Goal: Navigation & Orientation: Find specific page/section

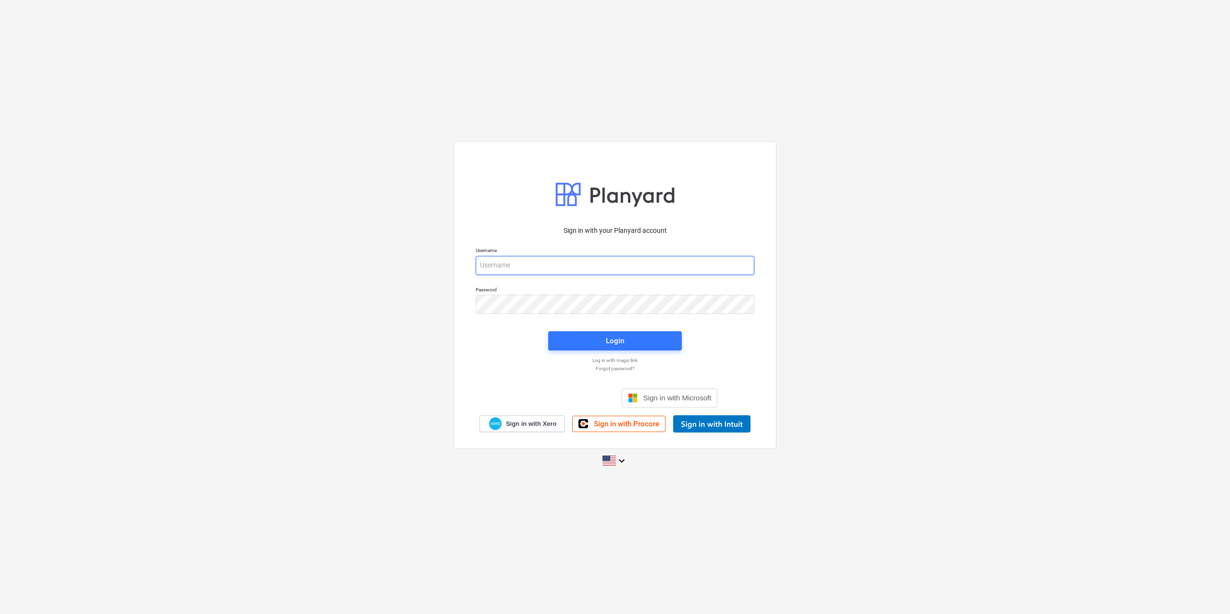
type input "[EMAIL_ADDRESS][DOMAIN_NAME]"
click at [290, 270] on div "Sign in with your Planyard account Username [EMAIL_ADDRESS][DOMAIN_NAME] Passwo…" at bounding box center [615, 307] width 1230 height 347
click at [619, 338] on div "Login" at bounding box center [615, 341] width 18 height 12
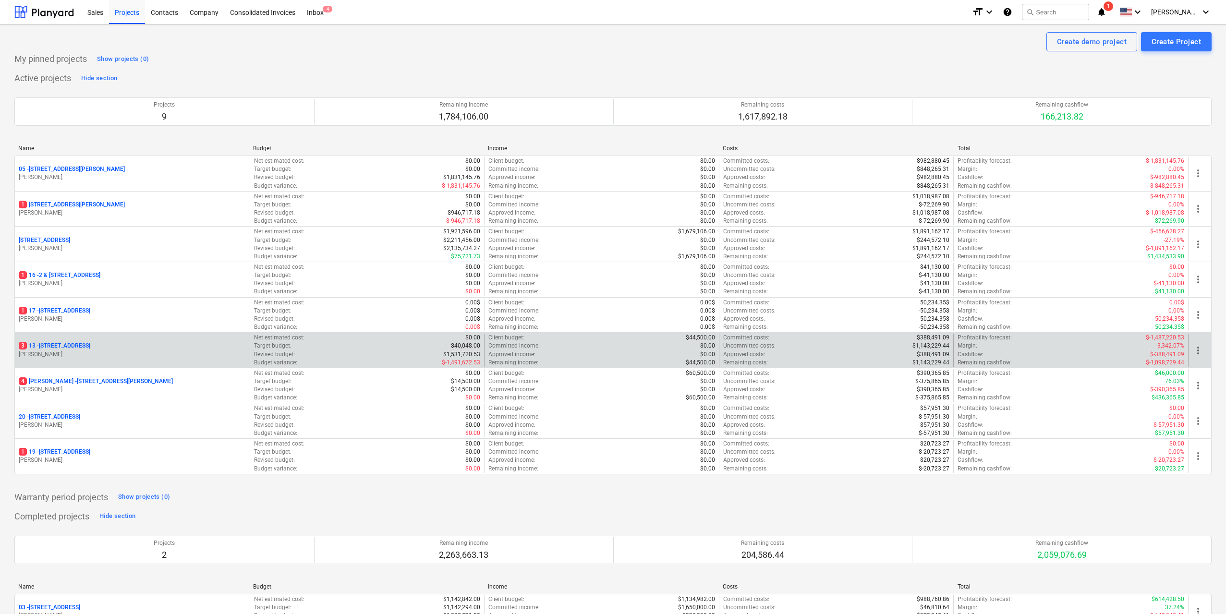
click at [87, 339] on div "3 [STREET_ADDRESS][PERSON_NAME]" at bounding box center [132, 350] width 235 height 33
click at [88, 342] on p "3 [STREET_ADDRESS]" at bounding box center [55, 346] width 72 height 8
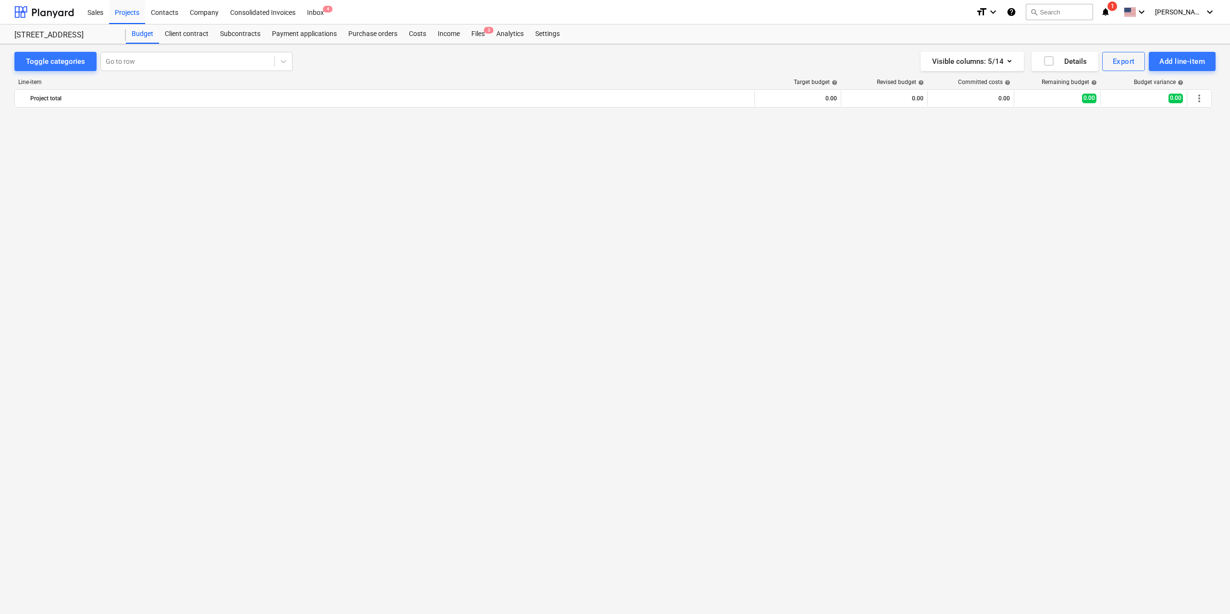
scroll to position [1963, 0]
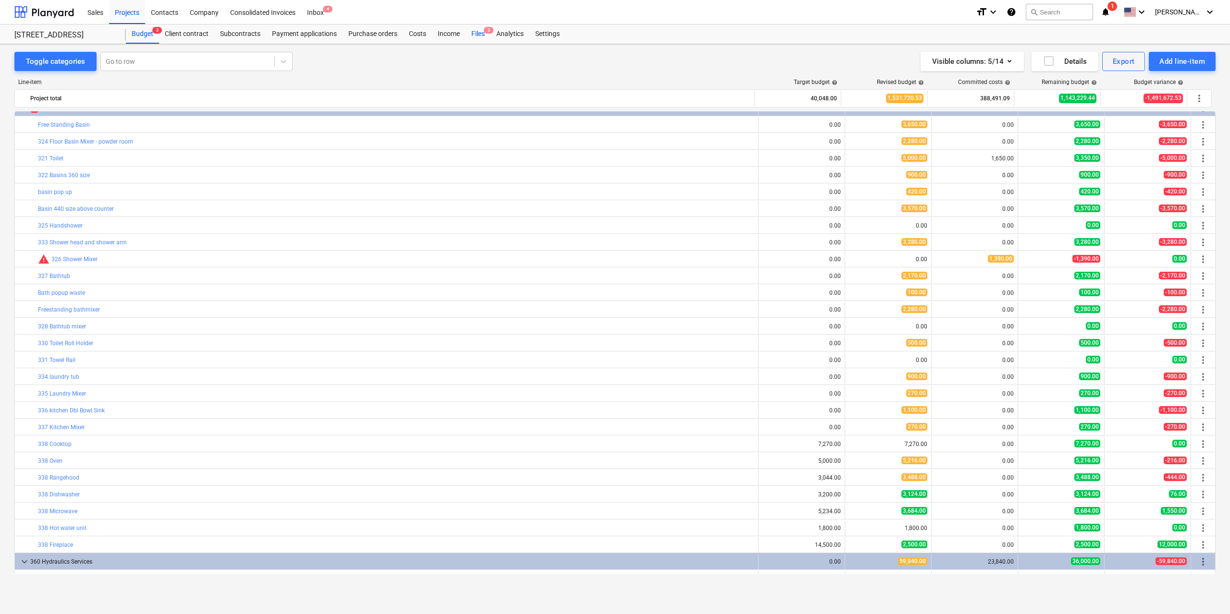
click at [478, 28] on div "Files 3" at bounding box center [477, 33] width 25 height 19
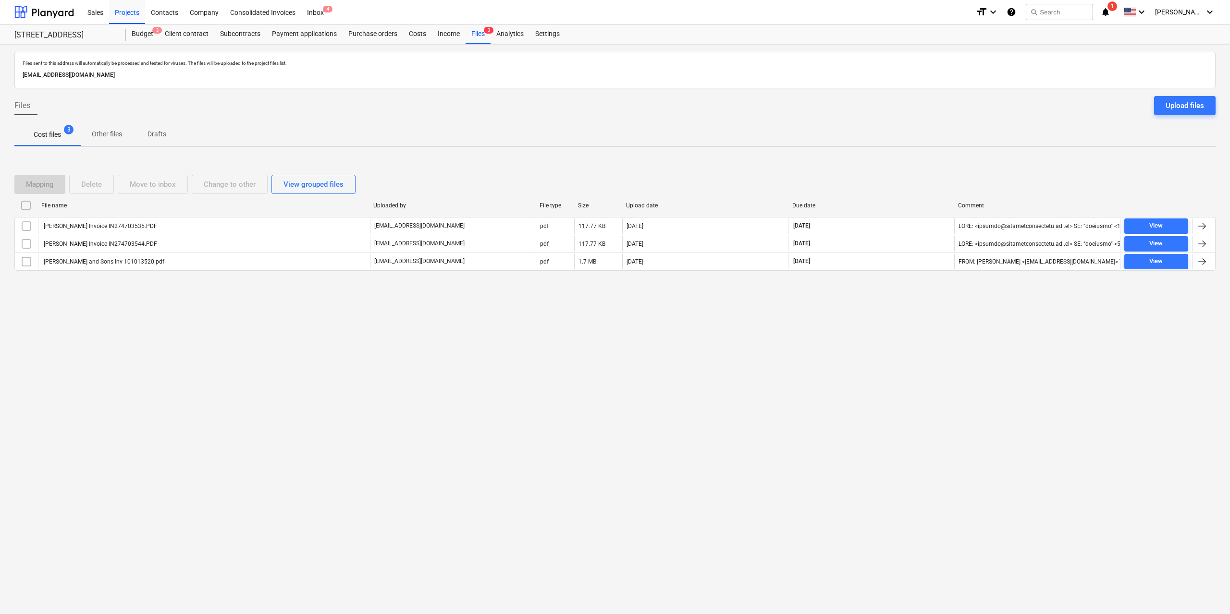
click at [298, 485] on div "Files sent to this address will automatically be processed and tested for virus…" at bounding box center [615, 329] width 1230 height 570
